Goal: Obtain resource: Obtain resource

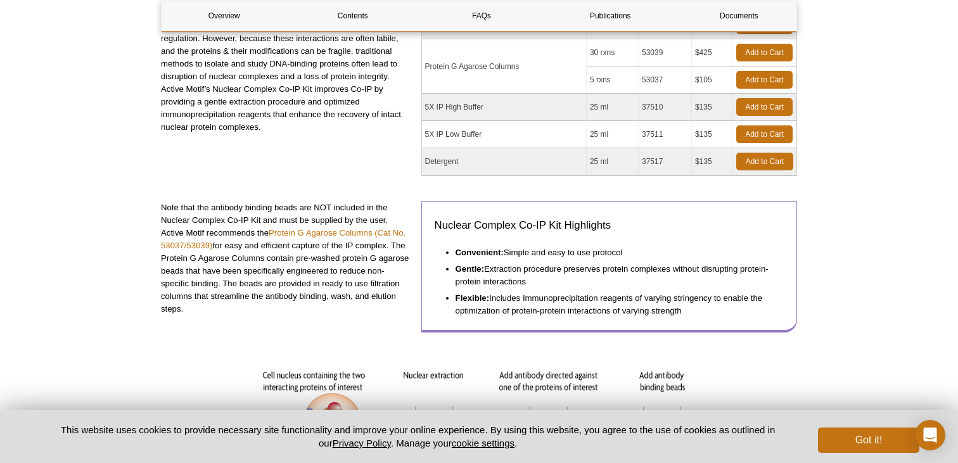
scroll to position [258, 0]
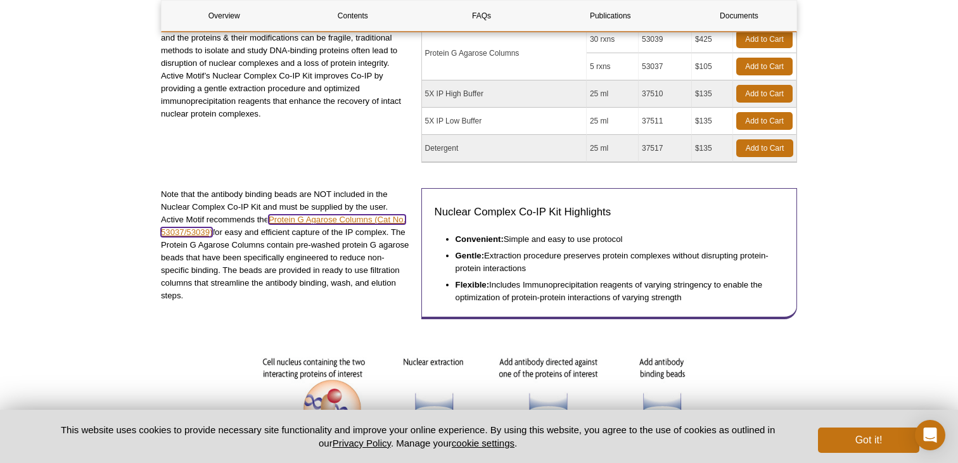
click at [364, 220] on link "Protein G Agarose Columns (Cat No. 53037/53039)" at bounding box center [283, 226] width 245 height 22
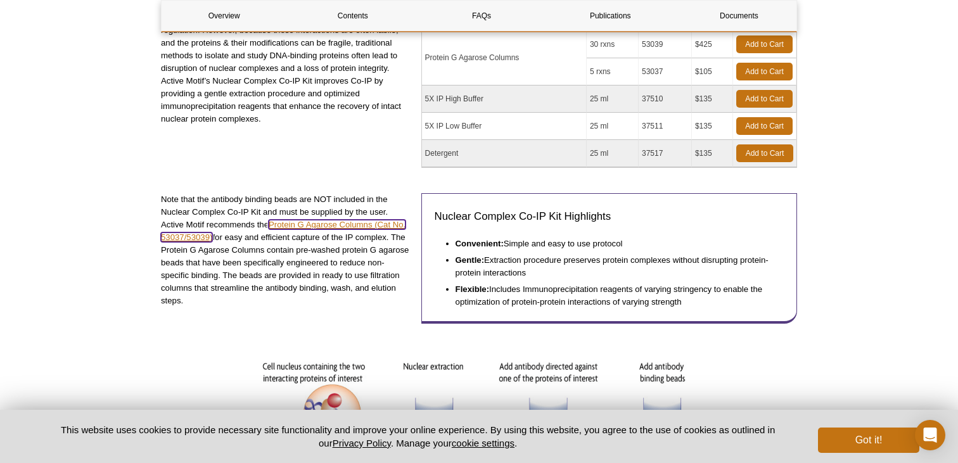
scroll to position [239, 0]
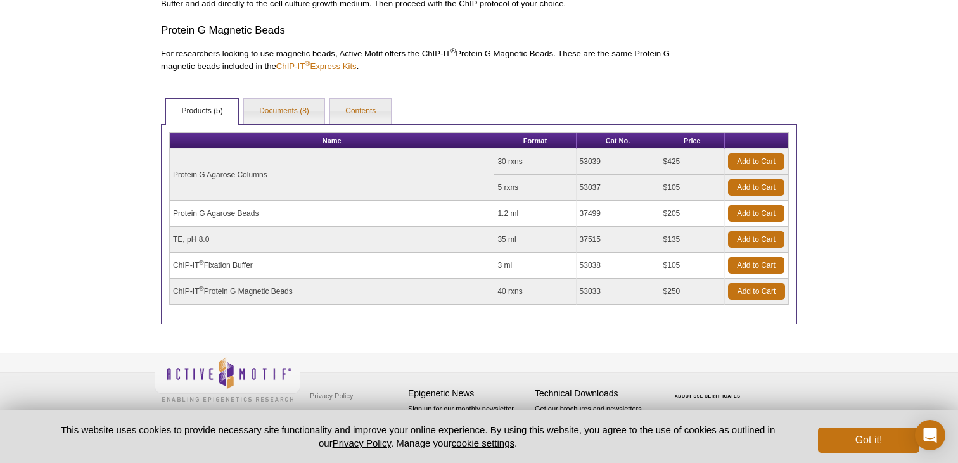
scroll to position [805, 0]
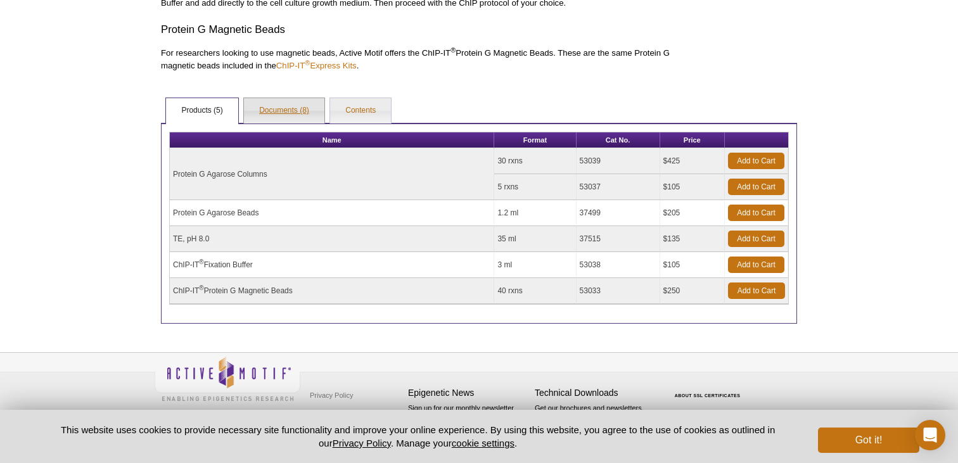
click at [292, 113] on link "Documents (8)" at bounding box center [284, 110] width 80 height 25
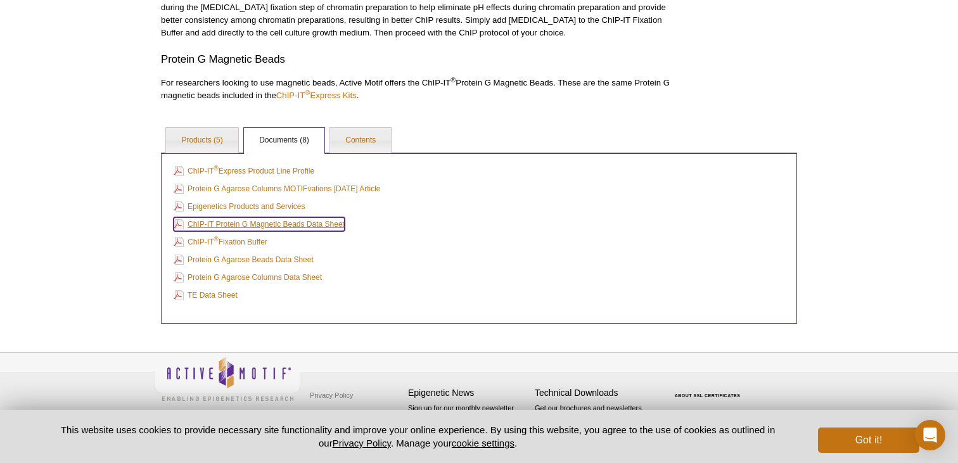
click at [276, 224] on link "ChIP-IT Protein G Magnetic Beads Data Sheet" at bounding box center [259, 224] width 171 height 14
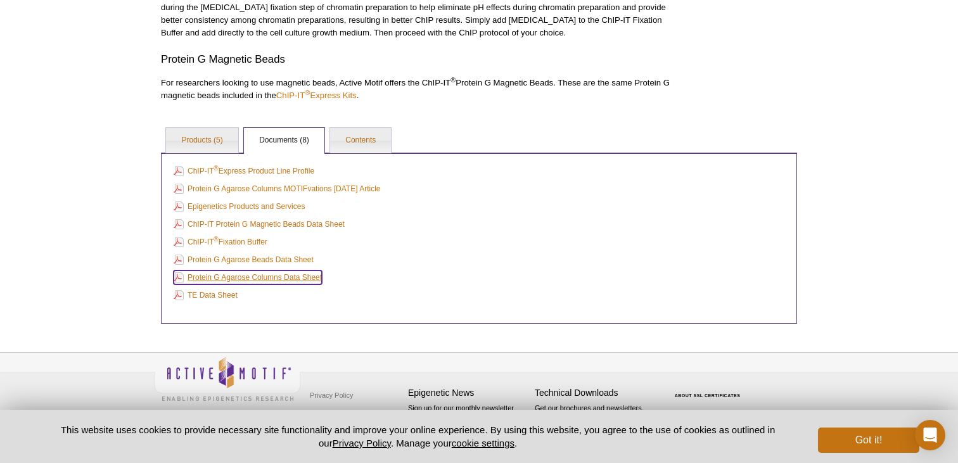
click at [275, 277] on link "Protein G Agarose Columns Data Sheet" at bounding box center [248, 278] width 148 height 14
click at [364, 138] on link "Contents" at bounding box center [360, 140] width 61 height 25
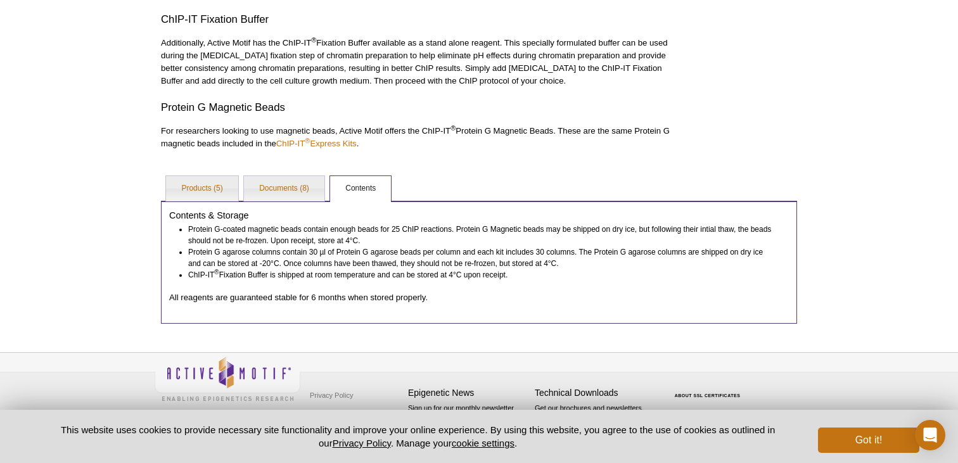
click at [445, 293] on p "All reagents are guaranteed stable for 6 months when stored properly." at bounding box center [479, 297] width 620 height 11
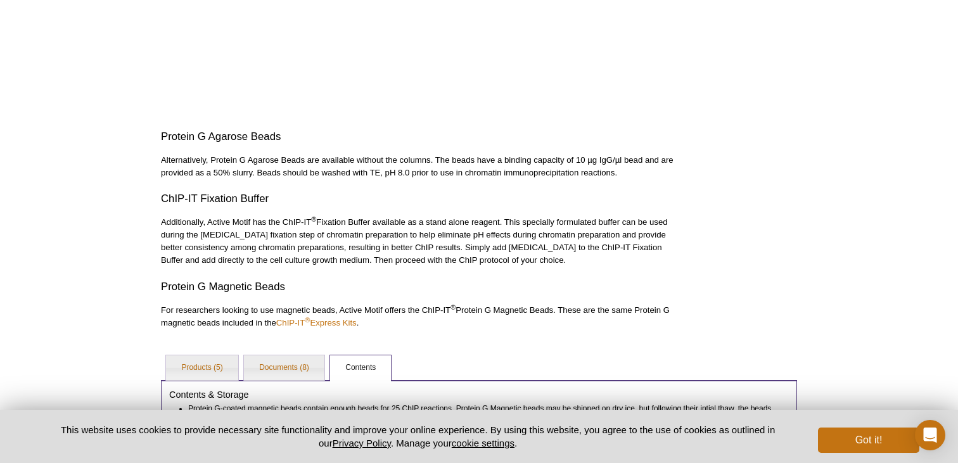
scroll to position [516, 0]
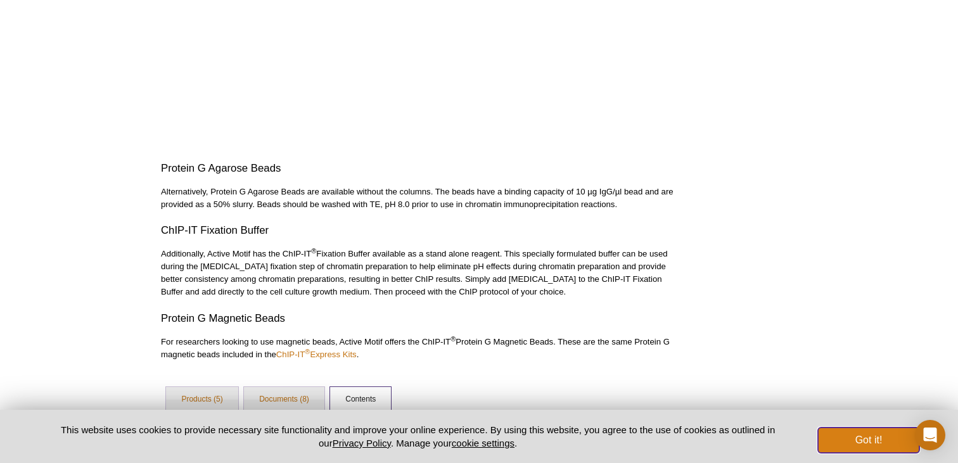
click at [875, 436] on button "Got it!" at bounding box center [868, 440] width 101 height 25
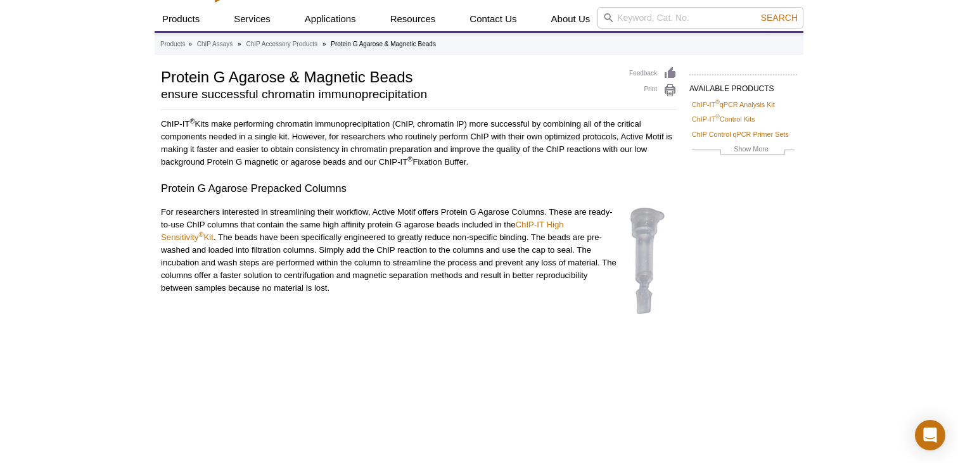
scroll to position [0, 0]
